Goal: Task Accomplishment & Management: Complete application form

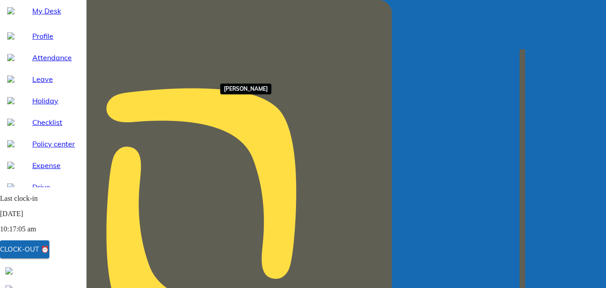
scroll to position [153, 0]
click at [49, 249] on div "Clock-out ⏰" at bounding box center [24, 249] width 49 height 12
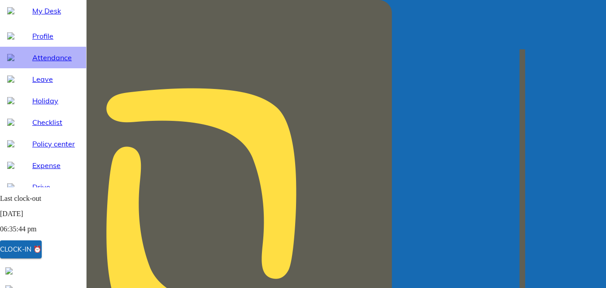
click at [52, 63] on span "Attendance" at bounding box center [55, 57] width 47 height 11
select select "8"
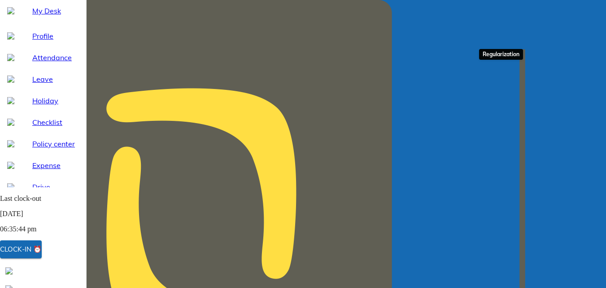
type input "[DATE]"
type input "27"
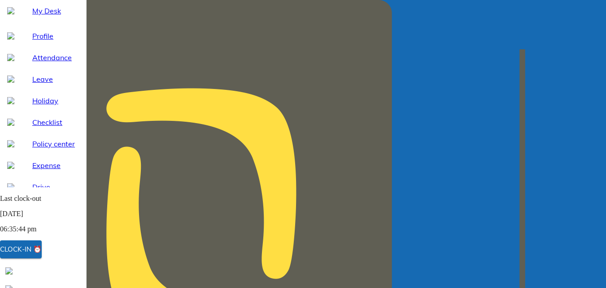
type input "8"
type input "2025"
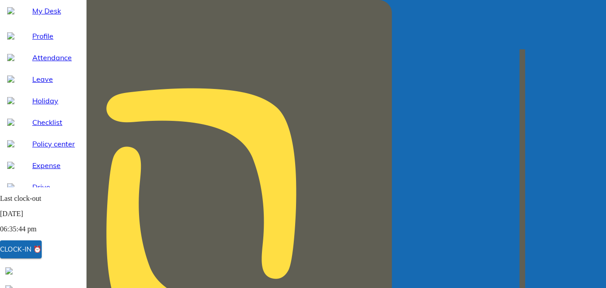
type input "[DATE]"
type input "26"
type input "20:26:27"
type textarea "x"
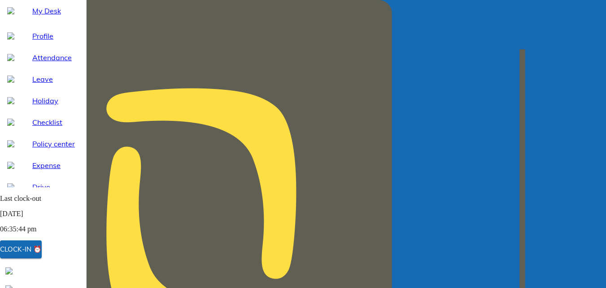
type input "20:55:27"
type textarea "x"
type input "21:55:27"
type textarea "x"
type input "09:55:27"
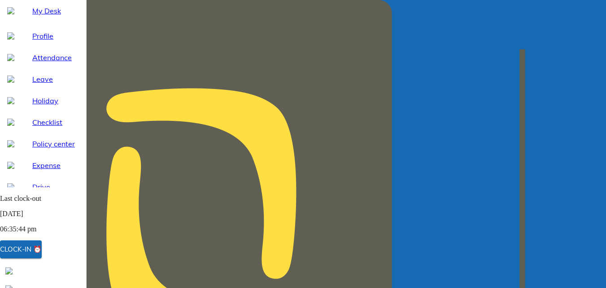
type textarea "x"
type input "09:55:27"
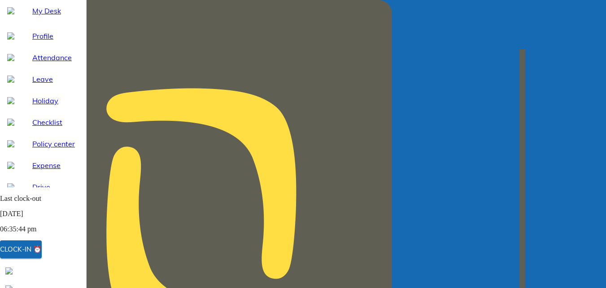
type textarea "x"
type textarea "d"
type textarea "x"
type textarea "du"
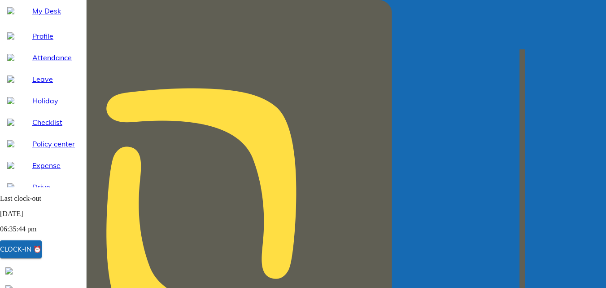
type textarea "x"
type textarea "due"
type textarea "x"
type textarea "due"
type textarea "x"
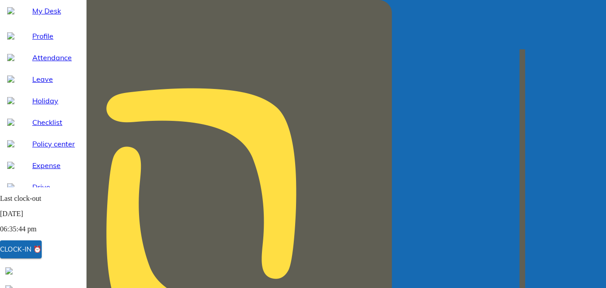
type textarea "due t"
type textarea "x"
type textarea "due to"
type textarea "x"
type textarea "due to"
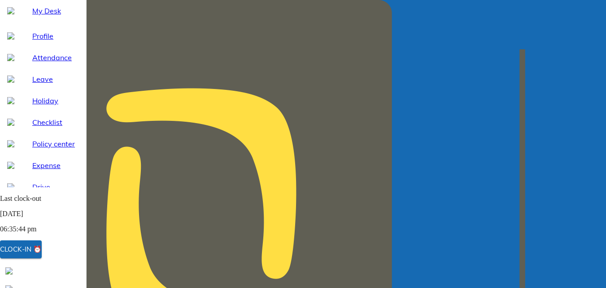
type textarea "x"
type textarea "due to t"
type textarea "x"
type textarea "due to te"
type textarea "x"
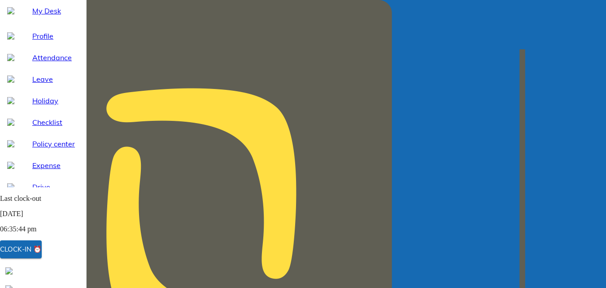
type textarea "due to tec"
type textarea "x"
type textarea "due to tech"
type textarea "x"
type textarea "due to techn"
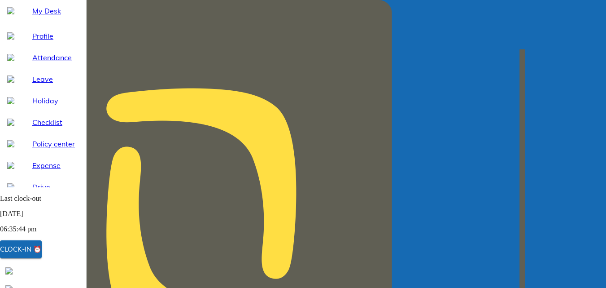
type textarea "x"
type textarea "due to techni"
type textarea "x"
type textarea "due to techniv"
type textarea "x"
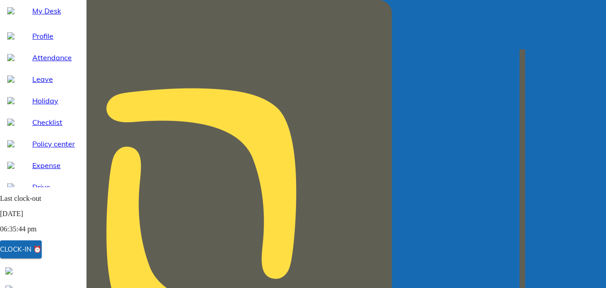
type textarea "due to technivc"
type textarea "x"
type textarea "due to technivca"
type textarea "x"
type textarea "due to technivc"
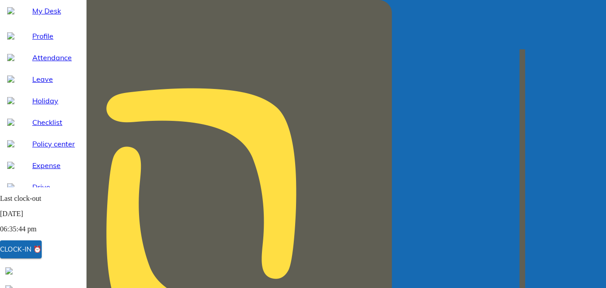
type textarea "x"
type textarea "due to techniv"
type textarea "x"
type textarea "due to techni"
type textarea "x"
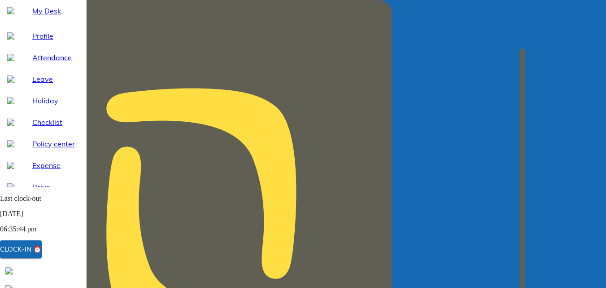
type textarea "due to technic"
type textarea "x"
type textarea "due to technica"
type textarea "x"
type textarea "due to technical"
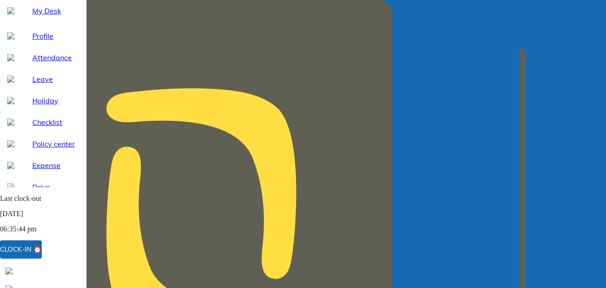
type textarea "x"
type textarea "due to technical"
type textarea "x"
type textarea "due to technical i"
type textarea "x"
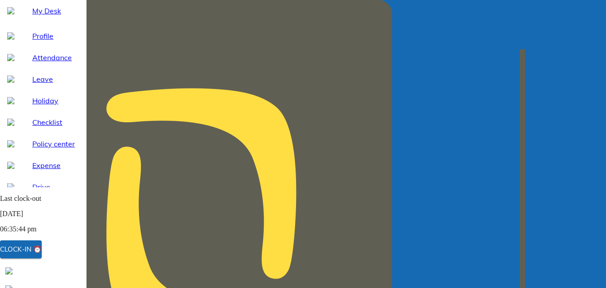
type textarea "due to technical is"
type textarea "x"
type textarea "due to technical iss"
type textarea "x"
type textarea "due to technical issu"
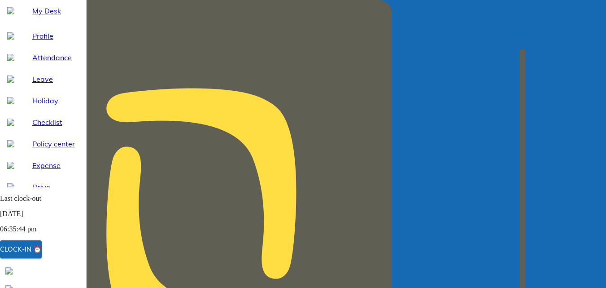
type textarea "x"
type textarea "due to technical issue"
type textarea "x"
type textarea "due to technical issues"
type textarea "x"
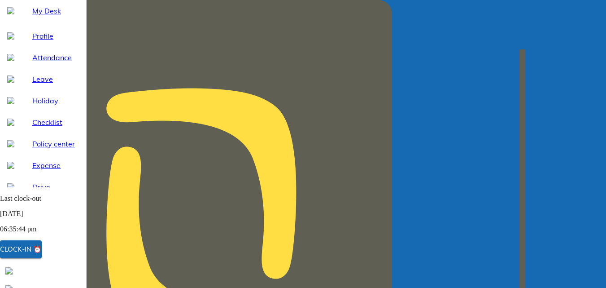
type textarea "due to technical issues"
type textarea "x"
type textarea "due to technical issues"
type textarea "x"
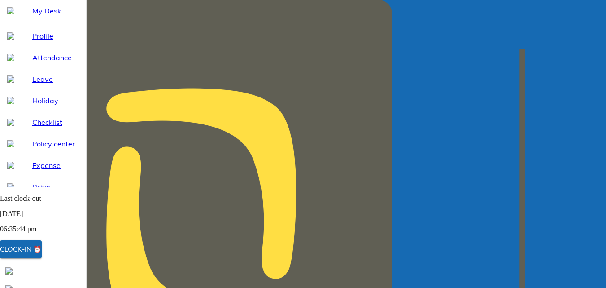
scroll to position [0, 0]
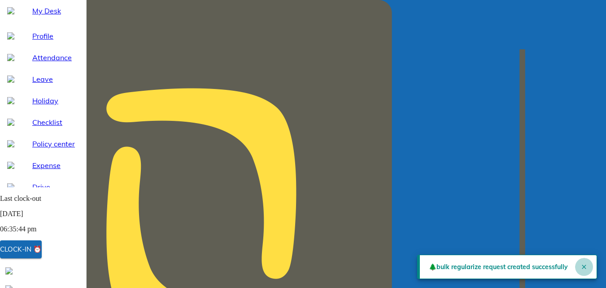
click at [581, 265] on icon "Close" at bounding box center [584, 266] width 7 height 7
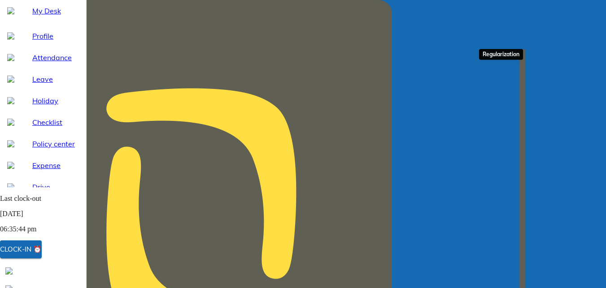
type input "[DATE]"
type input "12"
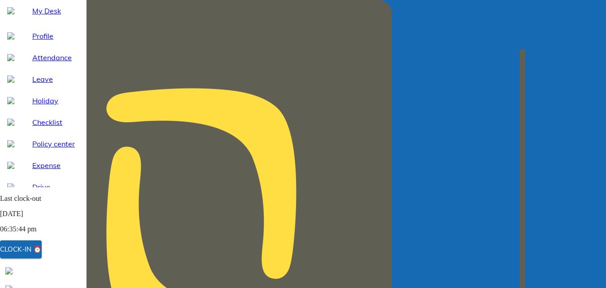
type input "8"
type input "2025"
type input "07:30"
type textarea "x"
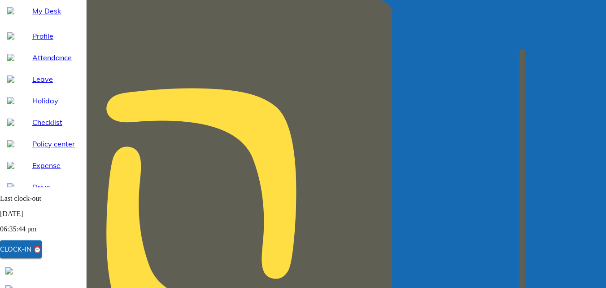
type input "07:35"
type textarea "x"
type input "07:35"
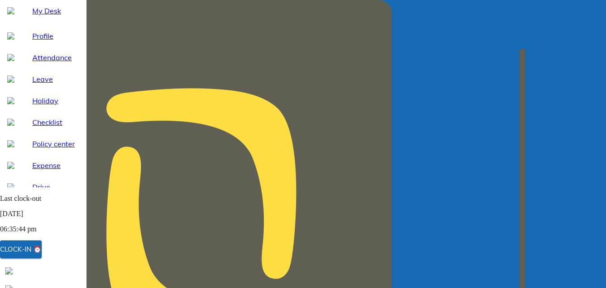
type input "20:00"
type textarea "x"
type input "20:15"
type textarea "x"
type input "20:15"
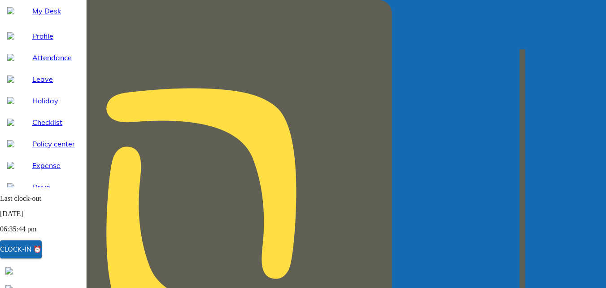
type textarea "x"
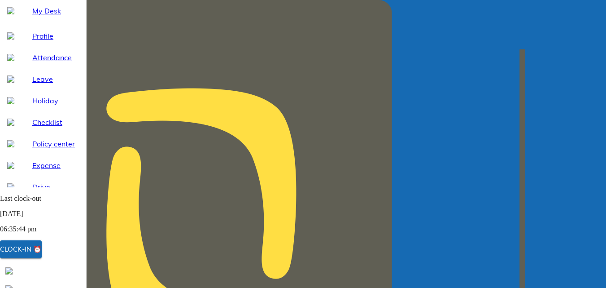
type textarea "p"
type textarea "x"
type textarea "pr"
type textarea "x"
type textarea "pro"
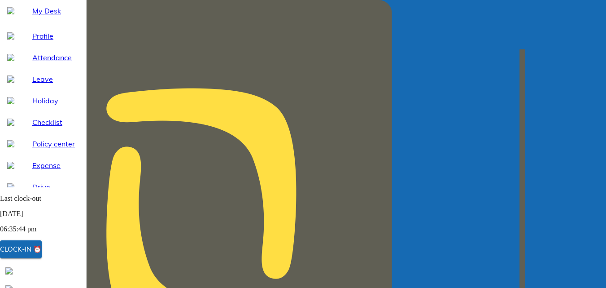
type textarea "x"
type textarea "proj"
type textarea "x"
type textarea "proje"
type textarea "x"
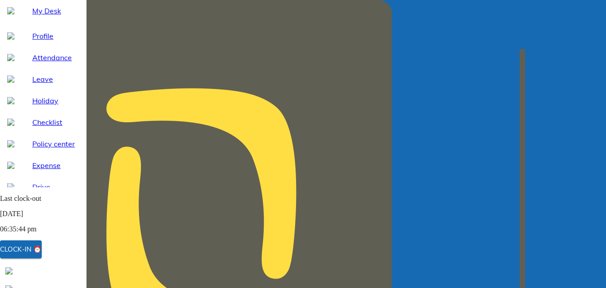
type textarea "projec"
type textarea "x"
type textarea "project"
type textarea "x"
type textarea "project"
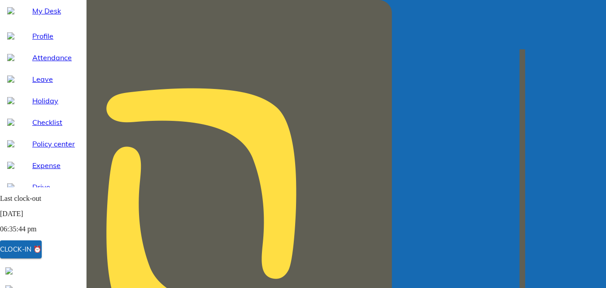
type textarea "x"
type textarea "project N"
type textarea "x"
type textarea "project NI"
type textarea "x"
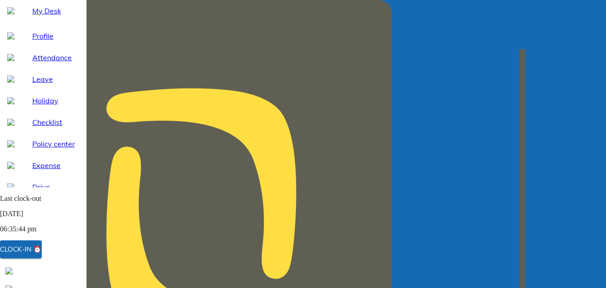
type textarea "project NIK"
type textarea "x"
type textarea "project NIKE"
type textarea "x"
type textarea "project NIKE"
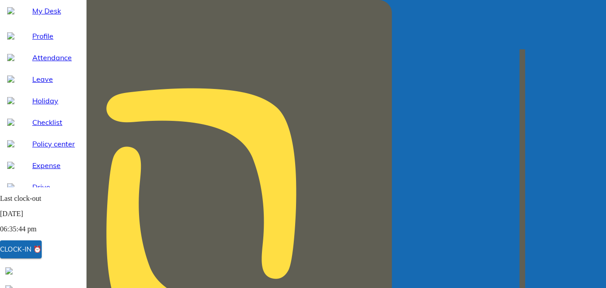
type textarea "x"
type textarea "project NIKE F"
type textarea "x"
type textarea "project NIKE FI"
type textarea "x"
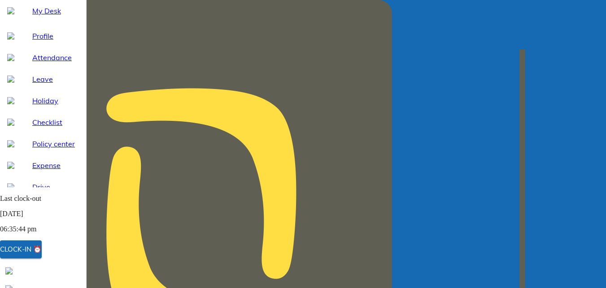
type textarea "project NIKE FIE"
type textarea "x"
type textarea "project NIKE FIEL"
type textarea "x"
type textarea "project NIKE FIELD"
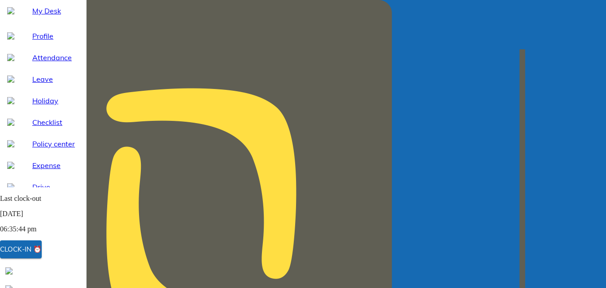
type textarea "x"
type textarea "project NIKE FIELD"
type textarea "x"
type textarea "project NIKE FIELD V"
type textarea "x"
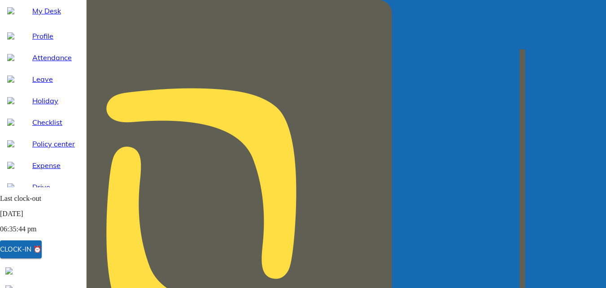
type textarea "project NIKE FIELD VI"
type textarea "x"
type textarea "project NIKE FIELD VIS"
type textarea "x"
type textarea "project NIKE FIELD VISI"
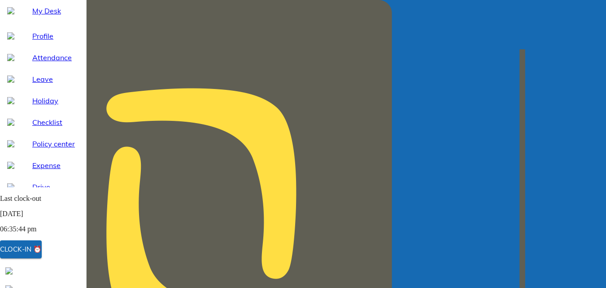
type textarea "x"
type textarea "project NIKE FIELD VISIT"
type textarea "x"
type textarea "project NIKE FIELD VISIT"
type textarea "x"
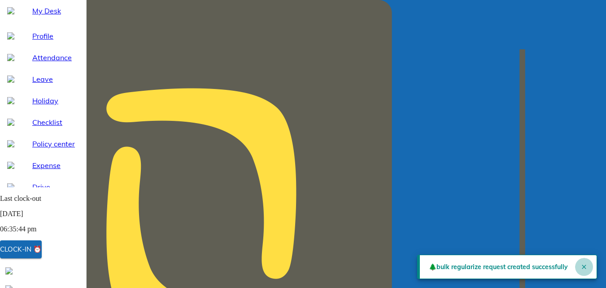
click at [581, 266] on icon "Close" at bounding box center [584, 266] width 7 height 7
